Goal: Check status

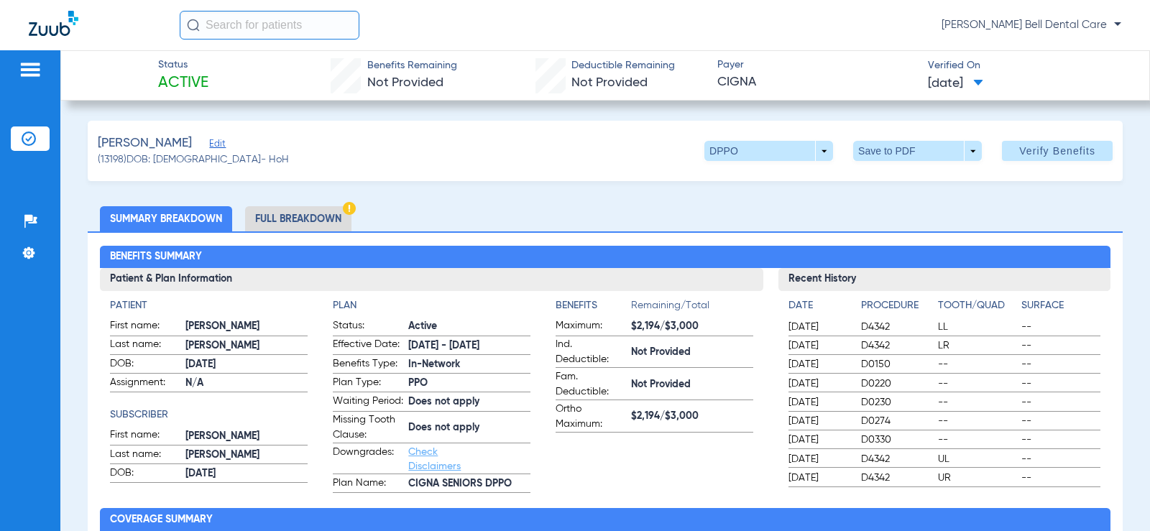
click at [293, 218] on li "Full Breakdown" at bounding box center [298, 218] width 106 height 25
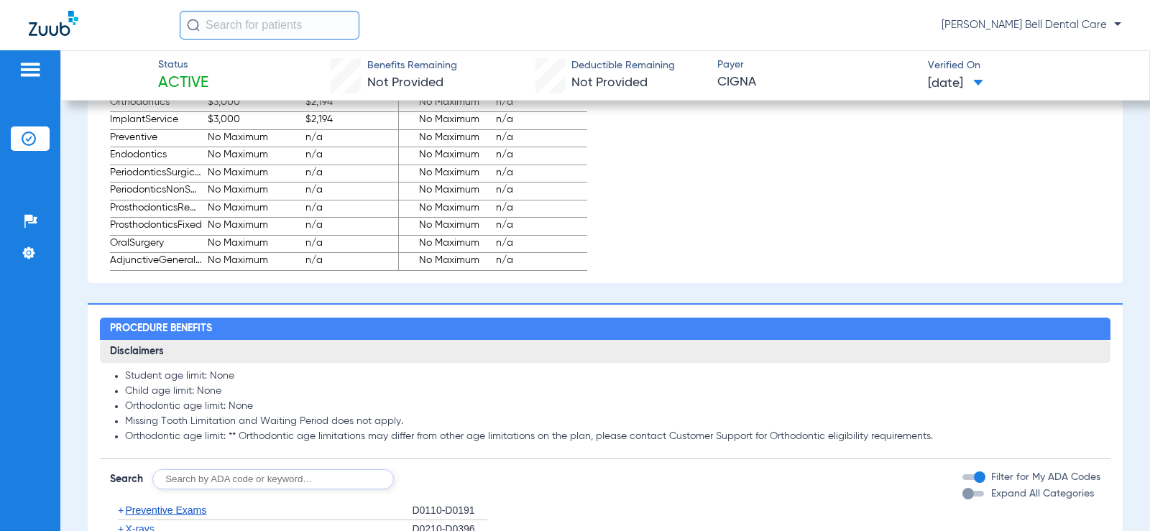
scroll to position [1078, 0]
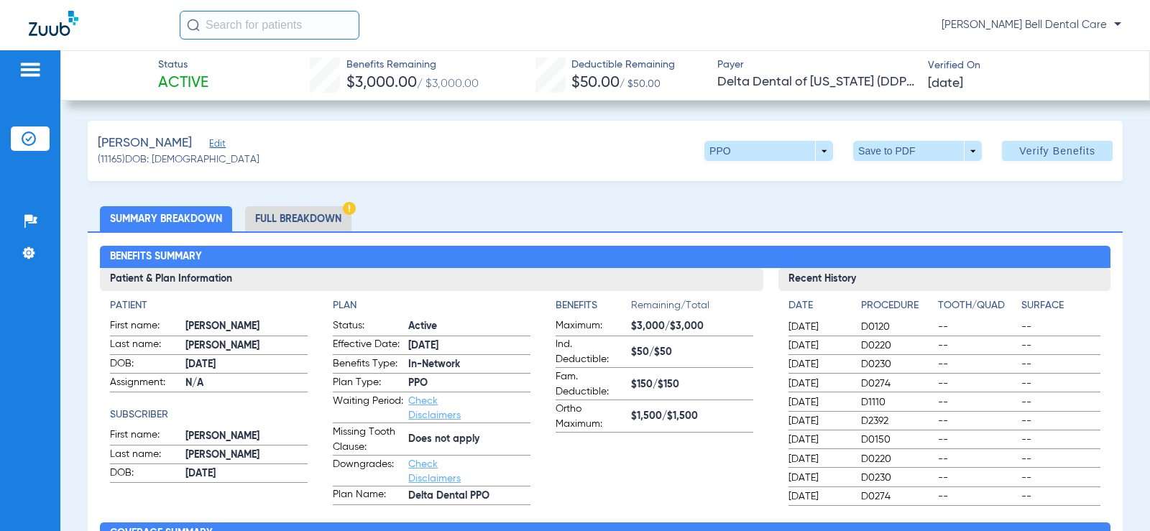
click at [301, 219] on li "Full Breakdown" at bounding box center [298, 218] width 106 height 25
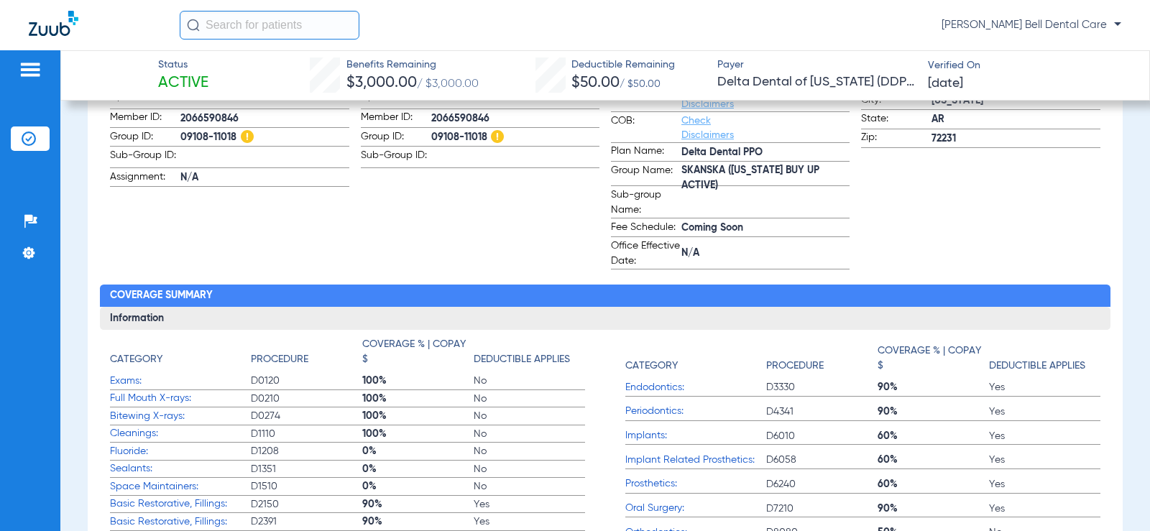
scroll to position [575, 0]
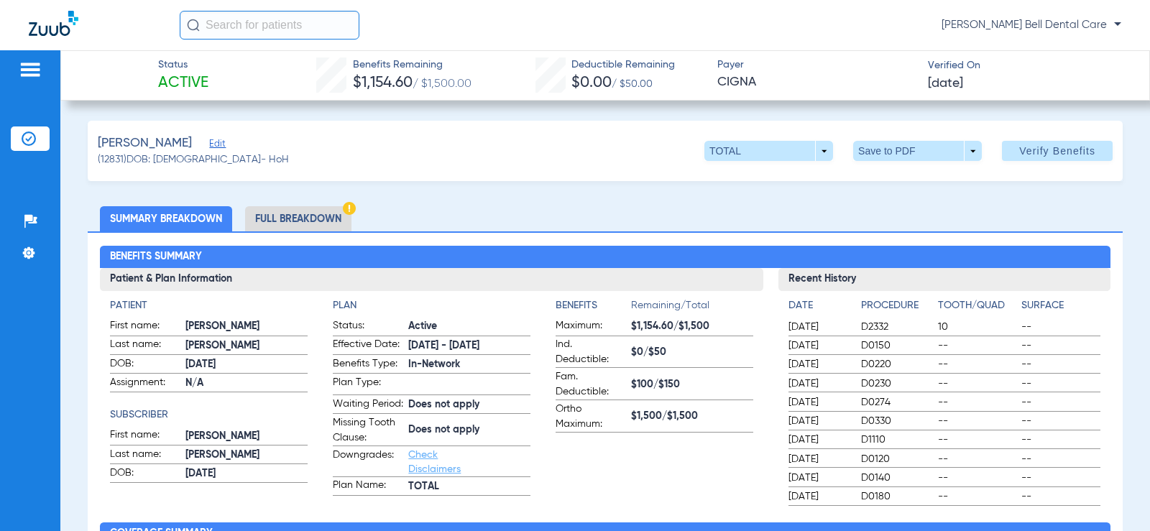
click at [285, 221] on li "Full Breakdown" at bounding box center [298, 218] width 106 height 25
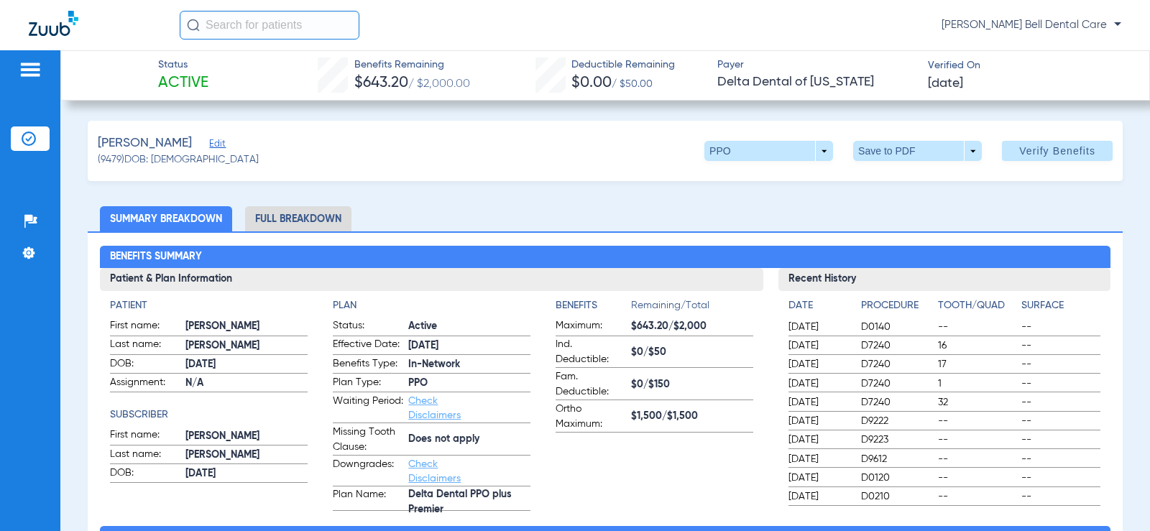
click at [279, 213] on li "Full Breakdown" at bounding box center [298, 218] width 106 height 25
click at [285, 221] on li "Full Breakdown" at bounding box center [298, 218] width 106 height 25
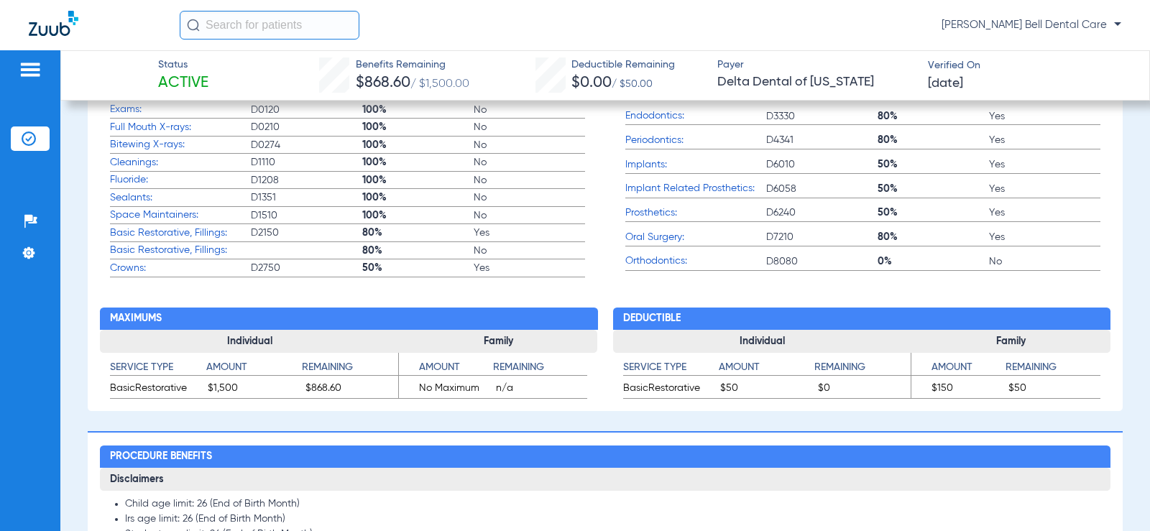
scroll to position [575, 0]
